Goal: Information Seeking & Learning: Learn about a topic

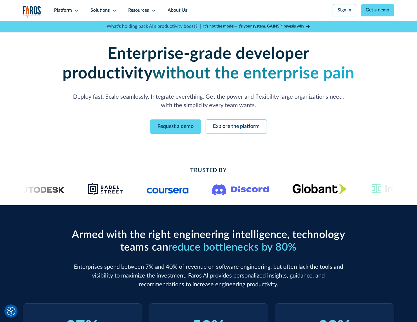
click at [76, 10] on icon at bounding box center [76, 10] width 5 height 5
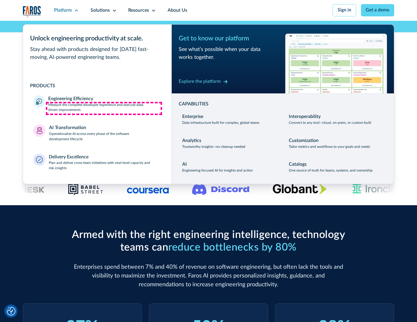
click at [104, 108] on p "Measure the complete developer experience and execute data-driven improvements" at bounding box center [104, 107] width 113 height 11
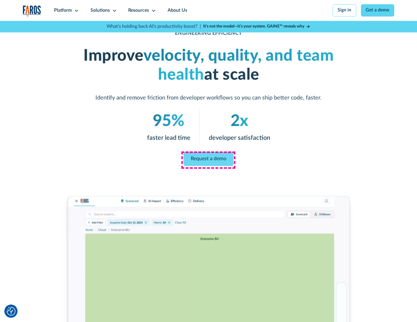
click at [208, 159] on link "Request a demo" at bounding box center [209, 159] width 50 height 14
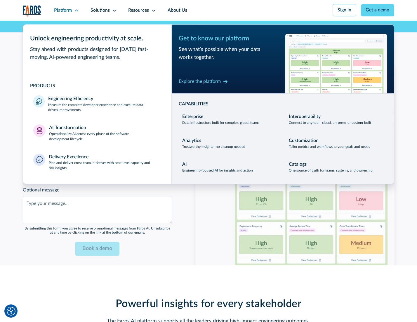
scroll to position [1272, 0]
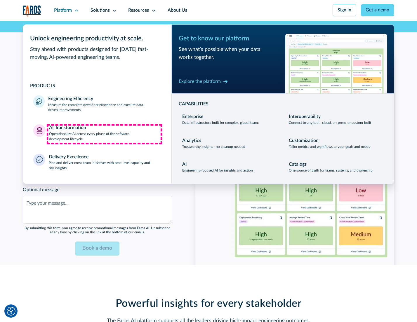
click at [104, 134] on p "Operationalize AI across every phase of the software development lifecycle" at bounding box center [105, 136] width 112 height 11
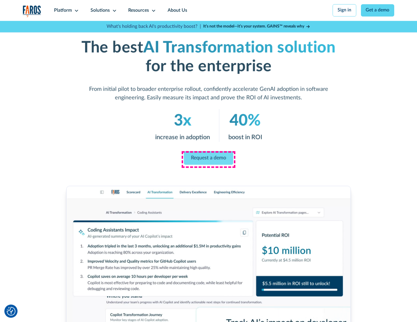
click at [208, 159] on link "Request a demo" at bounding box center [208, 158] width 49 height 14
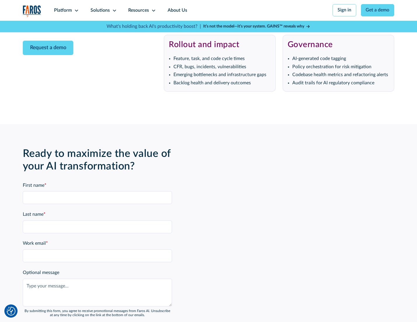
click at [65, 10] on div "Platform" at bounding box center [63, 10] width 18 height 7
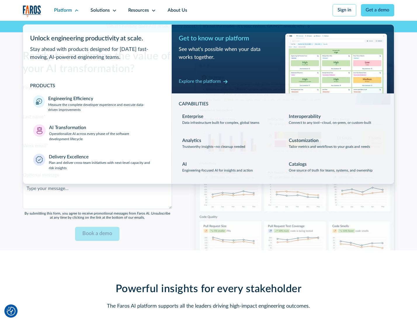
scroll to position [1413, 0]
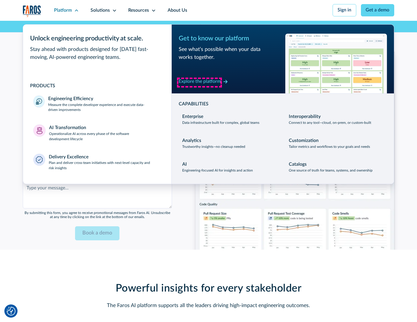
click at [200, 82] on div "Explore the platform" at bounding box center [200, 81] width 42 height 7
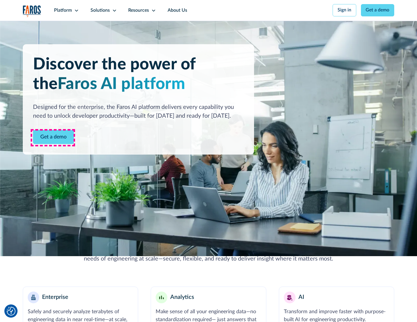
click at [53, 137] on link "Get a demo" at bounding box center [53, 137] width 41 height 14
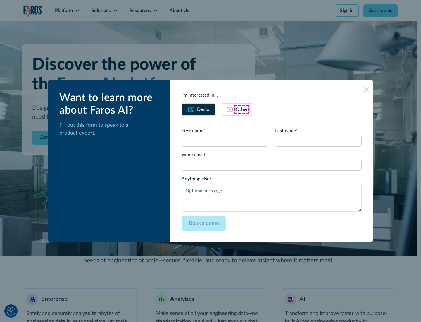
click at [241, 109] on div "Other" at bounding box center [242, 109] width 12 height 7
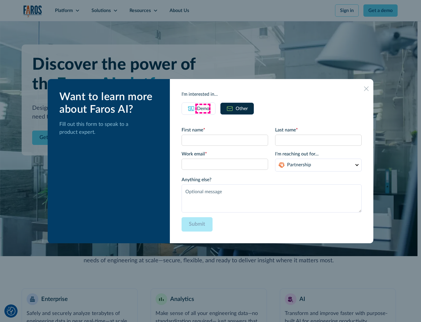
click at [203, 108] on div "Demo" at bounding box center [203, 108] width 12 height 7
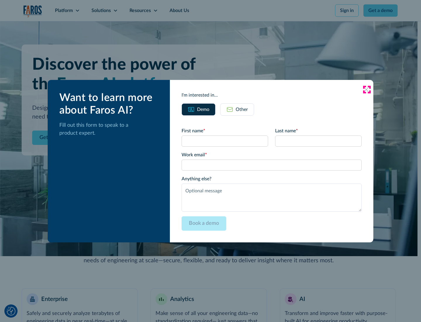
click at [367, 89] on icon at bounding box center [366, 89] width 5 height 5
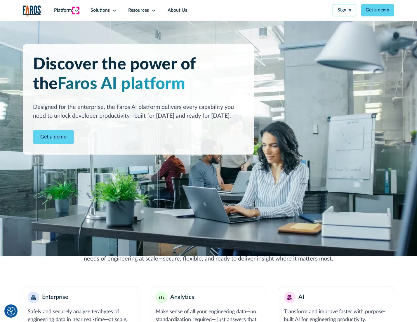
click at [76, 10] on icon at bounding box center [76, 10] width 5 height 5
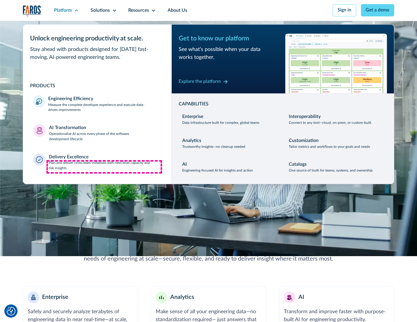
click at [104, 167] on p "Plan and deliver cross-team initiatives with next-level capacity and risk insig…" at bounding box center [105, 165] width 113 height 11
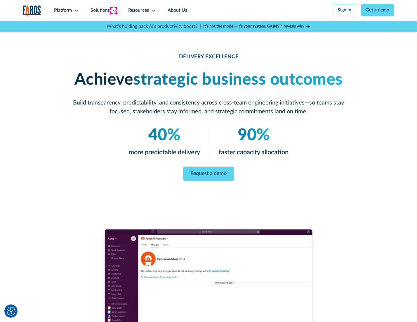
click at [113, 10] on icon at bounding box center [114, 10] width 5 height 5
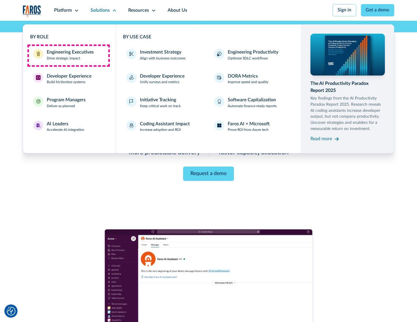
click at [68, 55] on div "Engineering Executives" at bounding box center [70, 52] width 47 height 7
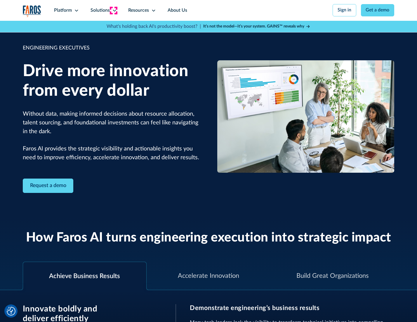
click at [113, 10] on icon at bounding box center [114, 10] width 5 height 5
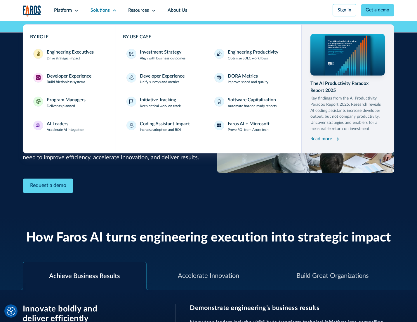
click at [68, 77] on div "Developer Experience" at bounding box center [69, 76] width 45 height 7
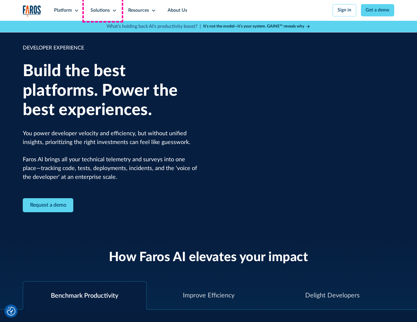
click at [103, 10] on div "Solutions" at bounding box center [100, 10] width 19 height 7
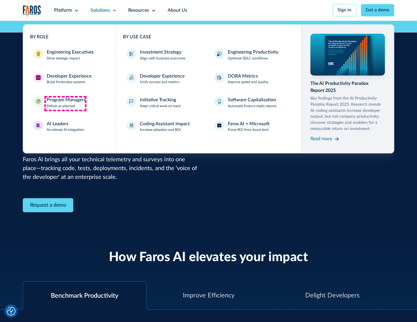
click at [65, 103] on div "Program Managers" at bounding box center [66, 99] width 39 height 7
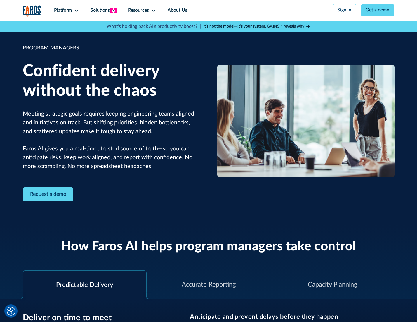
click at [113, 11] on icon at bounding box center [114, 10] width 5 height 5
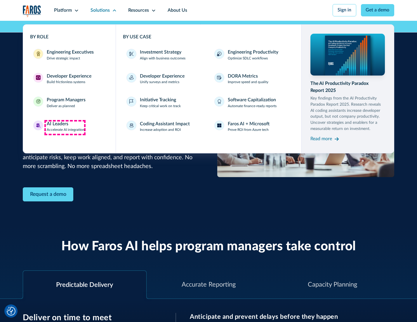
click at [65, 127] on div "AI Leaders" at bounding box center [58, 123] width 22 height 7
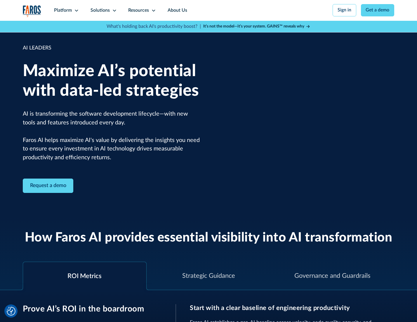
click at [113, 10] on icon at bounding box center [114, 10] width 5 height 5
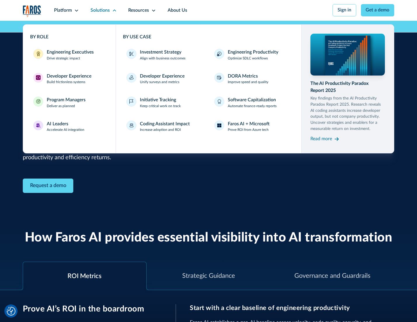
click at [160, 53] on div "Investment Strategy" at bounding box center [161, 52] width 42 height 7
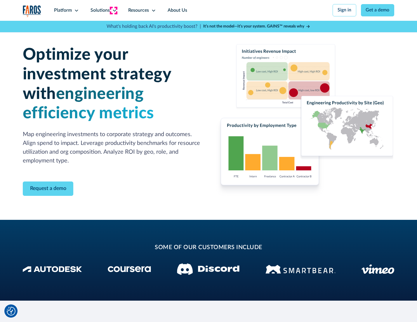
click at [113, 10] on icon at bounding box center [114, 10] width 5 height 5
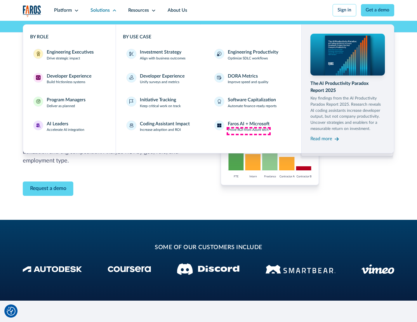
click at [249, 131] on p "Prove ROI from Azure tech" at bounding box center [248, 129] width 41 height 5
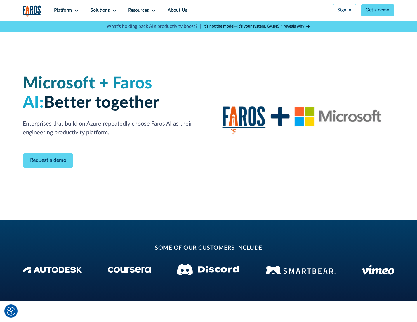
click at [113, 10] on icon at bounding box center [114, 10] width 5 height 5
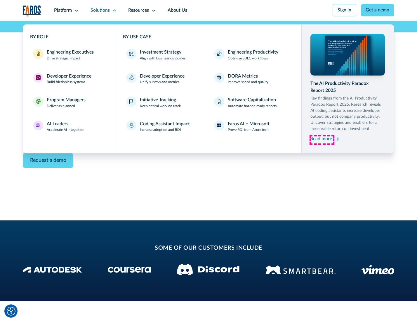
click at [322, 140] on div "Read more" at bounding box center [322, 138] width 22 height 7
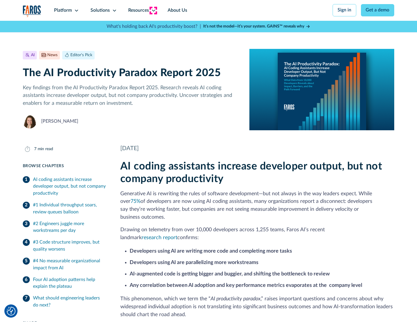
click at [153, 10] on icon at bounding box center [153, 10] width 5 height 5
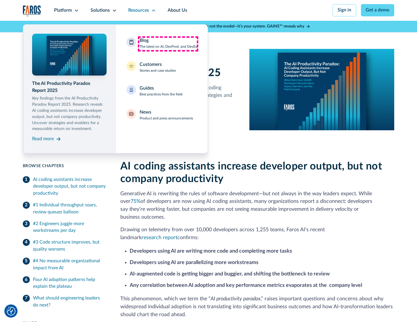
click at [168, 44] on div "Blog The latest on AI, DevProd, and DevEx" at bounding box center [169, 43] width 58 height 12
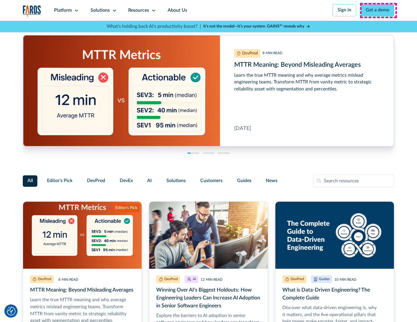
click at [378, 10] on link "Get a demo" at bounding box center [378, 10] width 34 height 12
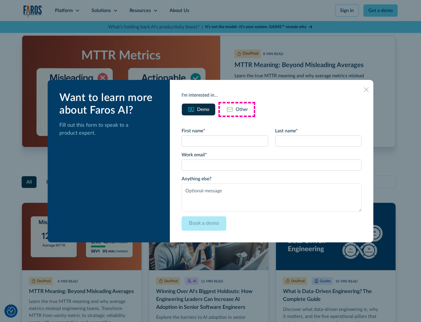
click at [237, 109] on div "Other" at bounding box center [242, 109] width 12 height 7
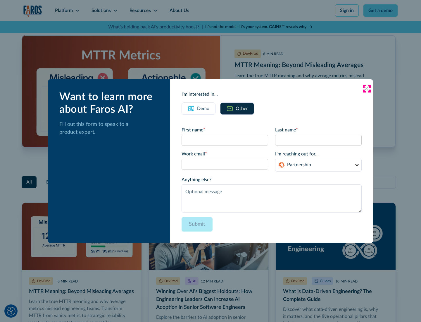
click at [367, 88] on icon at bounding box center [366, 88] width 5 height 5
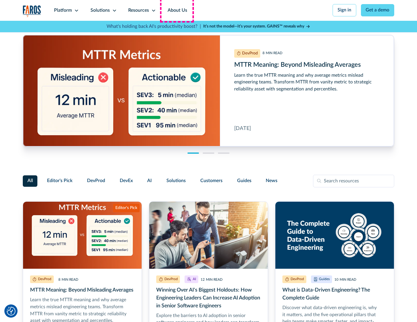
click at [177, 10] on link "About Us" at bounding box center [177, 10] width 31 height 21
